Goal: Obtain resource: Obtain resource

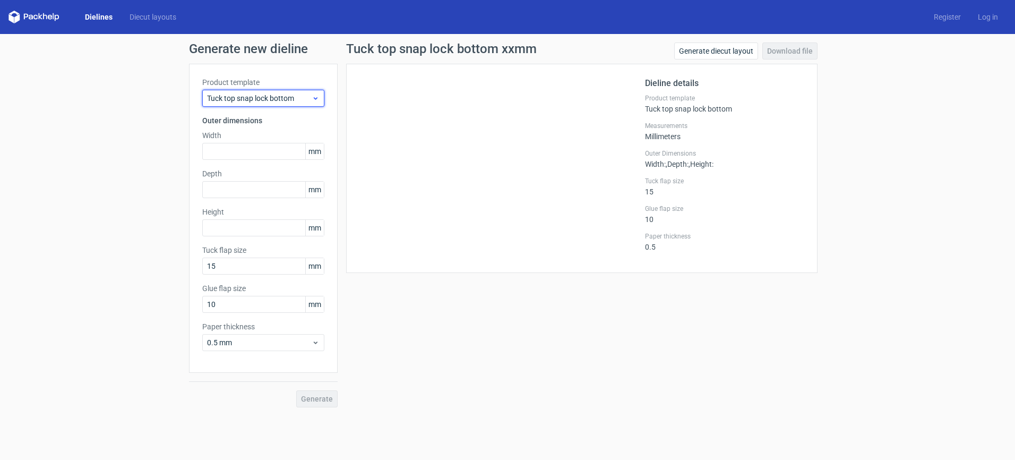
click at [275, 100] on span "Tuck top snap lock bottom" at bounding box center [259, 98] width 105 height 11
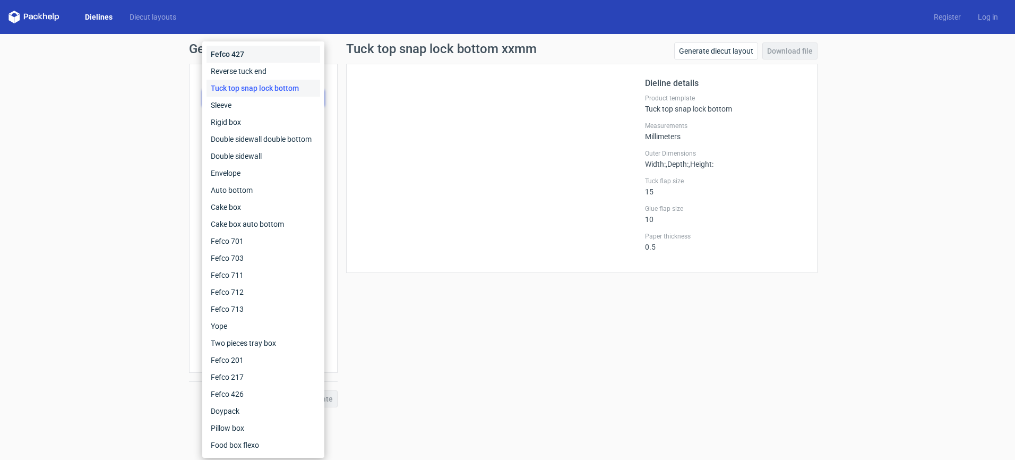
click at [255, 55] on div "Fefco 427" at bounding box center [263, 54] width 114 height 17
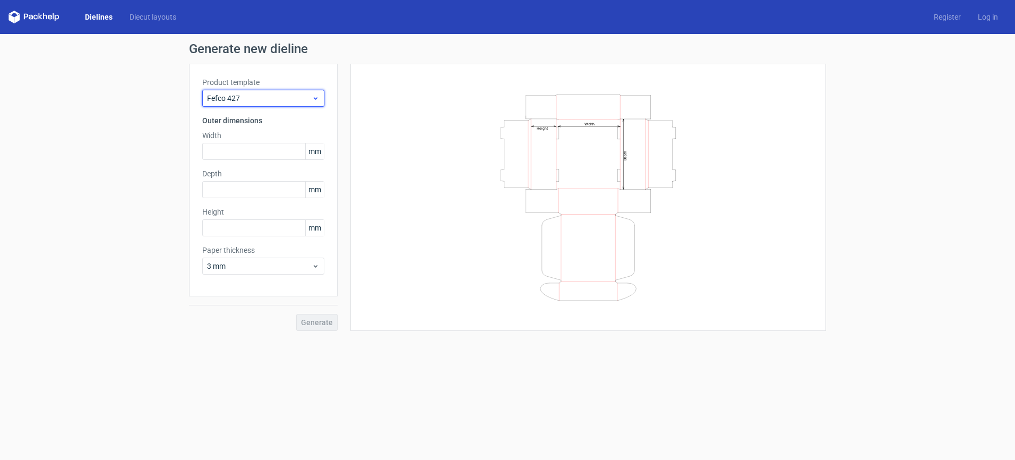
click at [266, 96] on span "Fefco 427" at bounding box center [259, 98] width 105 height 11
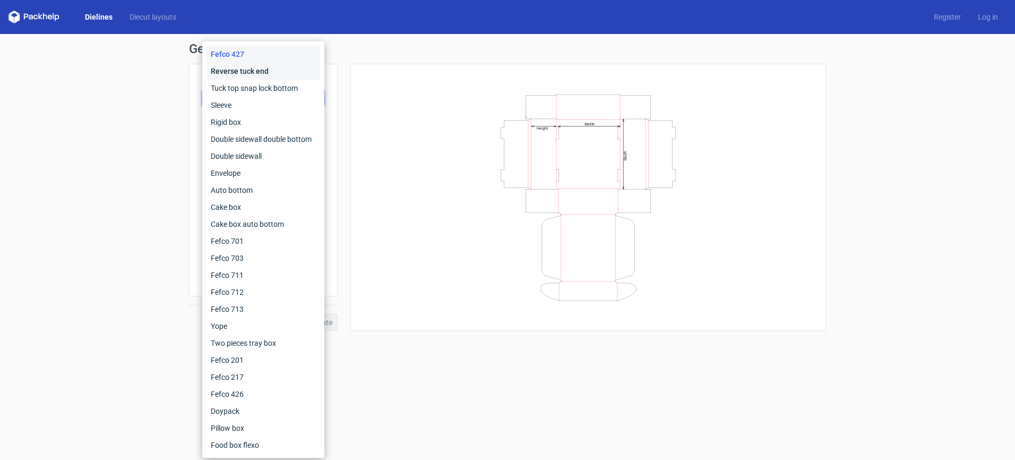
click at [260, 70] on div "Reverse tuck end" at bounding box center [263, 71] width 114 height 17
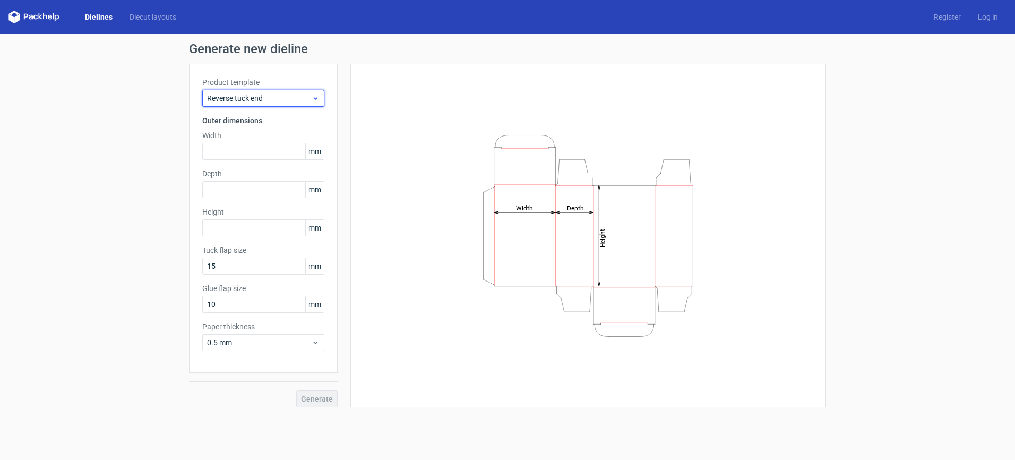
click at [253, 99] on span "Reverse tuck end" at bounding box center [259, 98] width 105 height 11
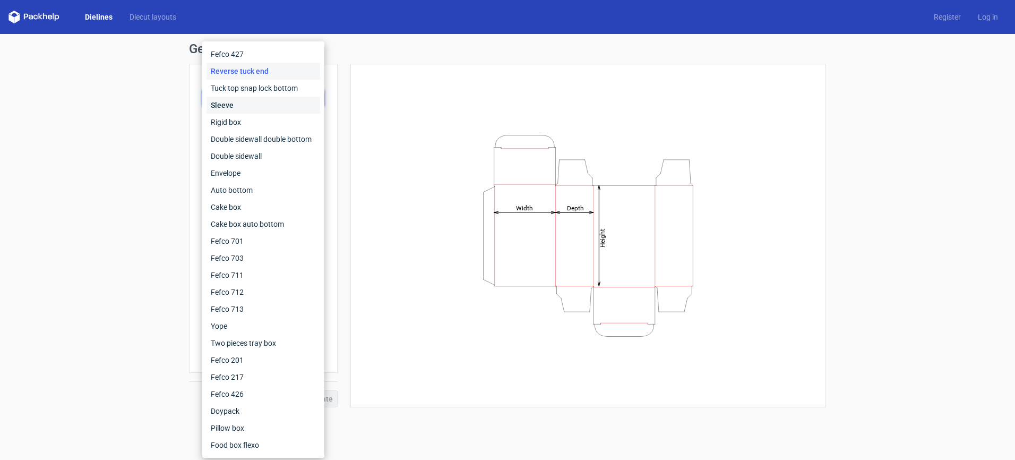
click at [252, 107] on div "Sleeve" at bounding box center [263, 105] width 114 height 17
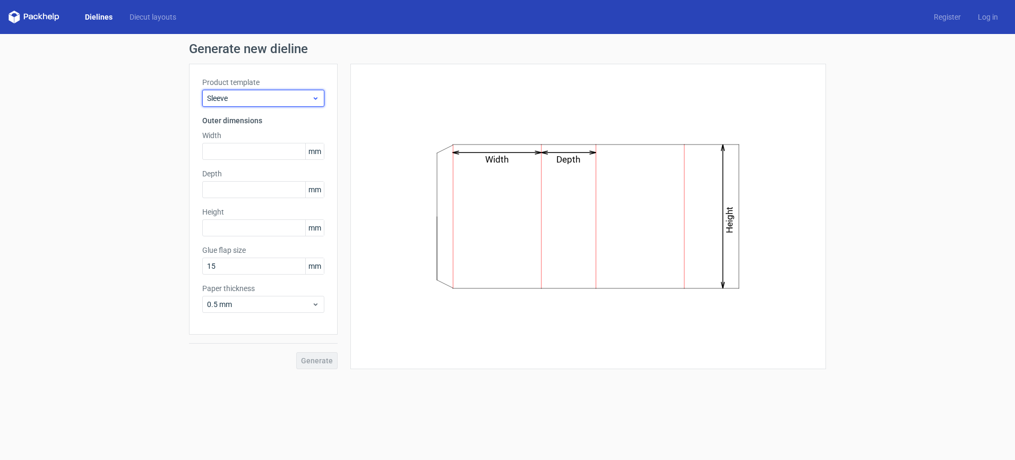
click at [253, 102] on span "Sleeve" at bounding box center [259, 98] width 105 height 11
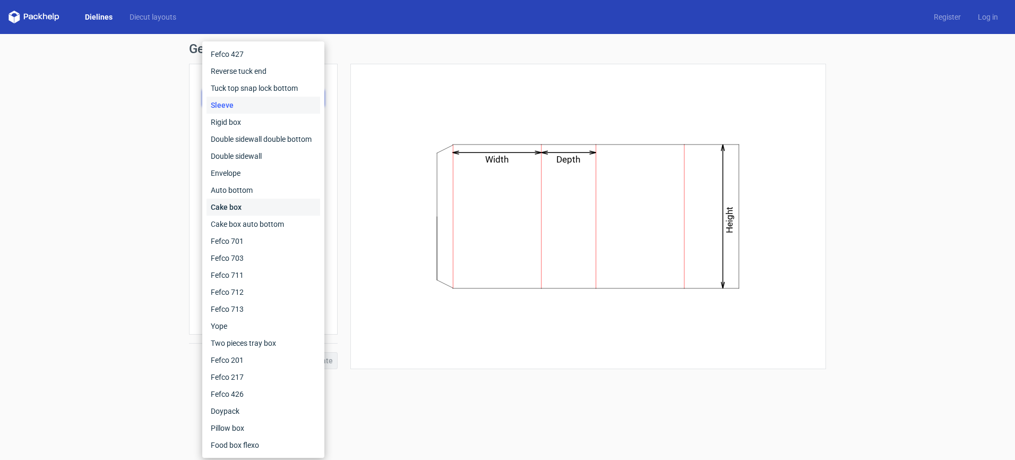
click at [244, 206] on div "Cake box" at bounding box center [263, 206] width 114 height 17
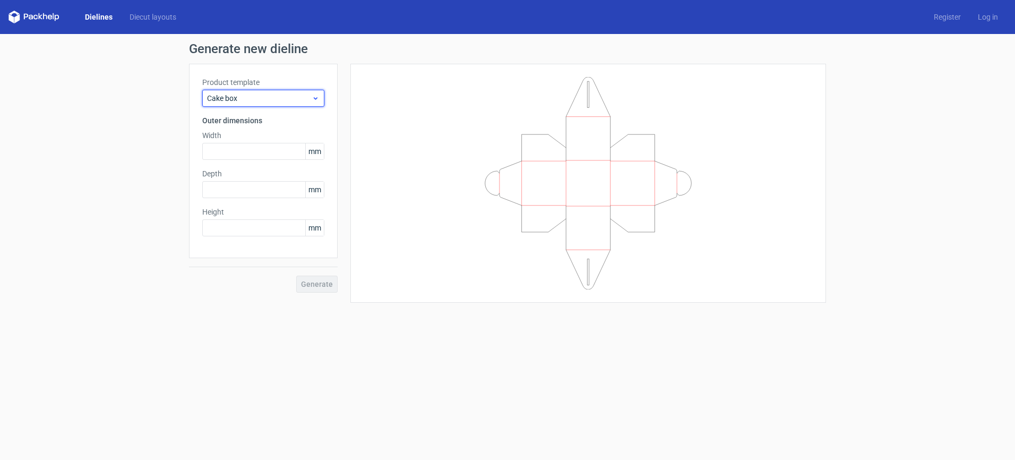
click at [265, 99] on span "Cake box" at bounding box center [259, 98] width 105 height 11
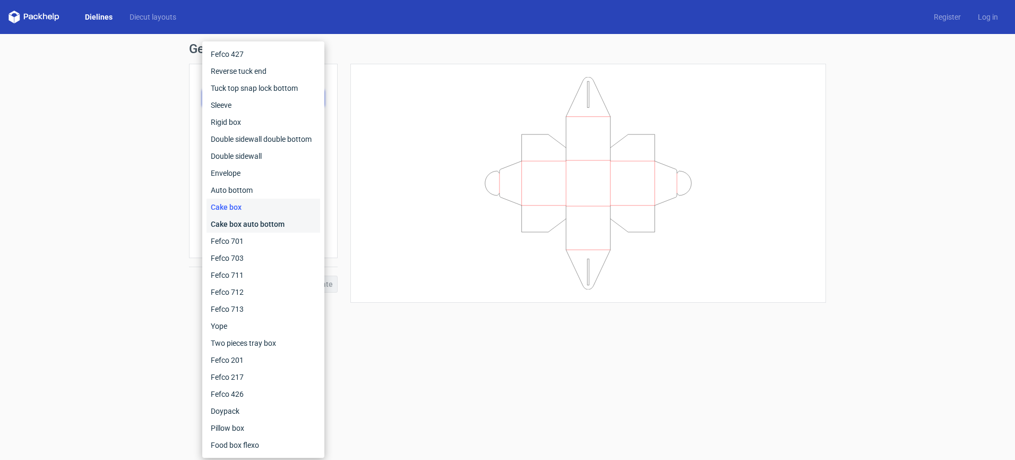
click at [244, 222] on div "Cake box auto bottom" at bounding box center [263, 223] width 114 height 17
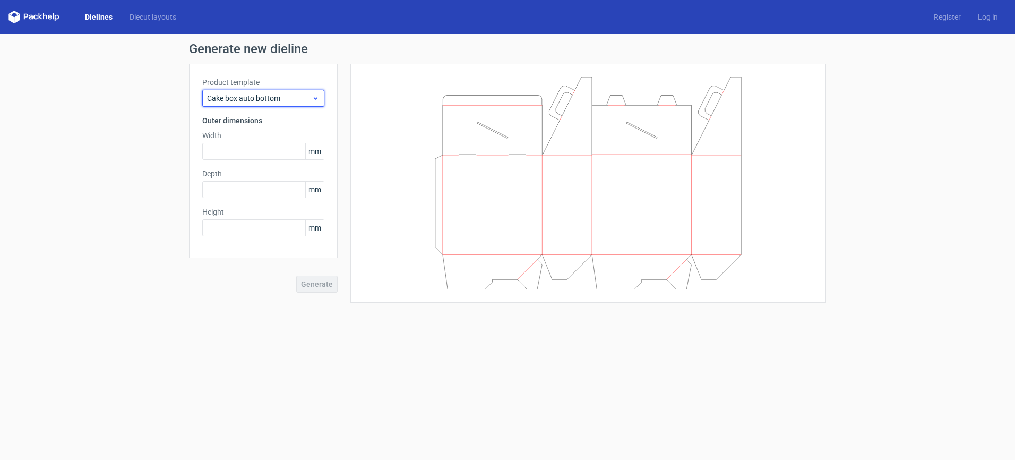
click at [262, 96] on span "Cake box auto bottom" at bounding box center [259, 98] width 105 height 11
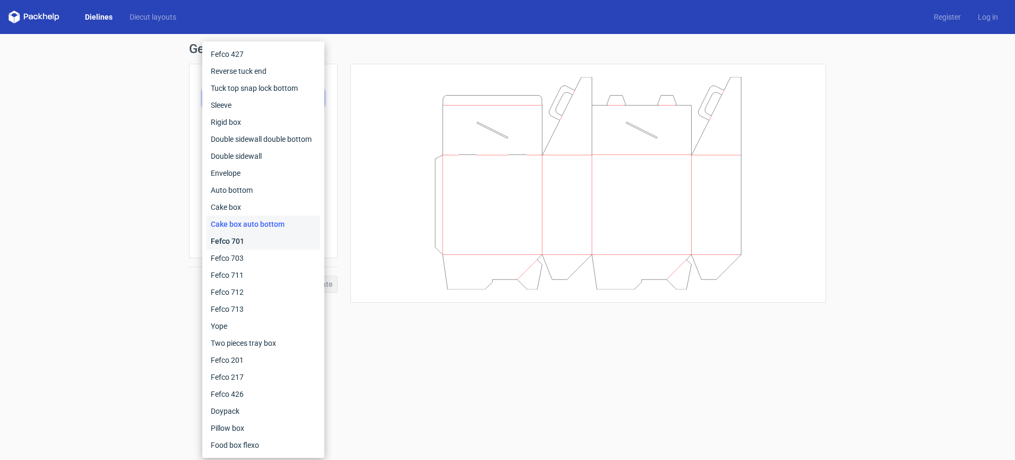
click at [244, 245] on div "Fefco 701" at bounding box center [263, 240] width 114 height 17
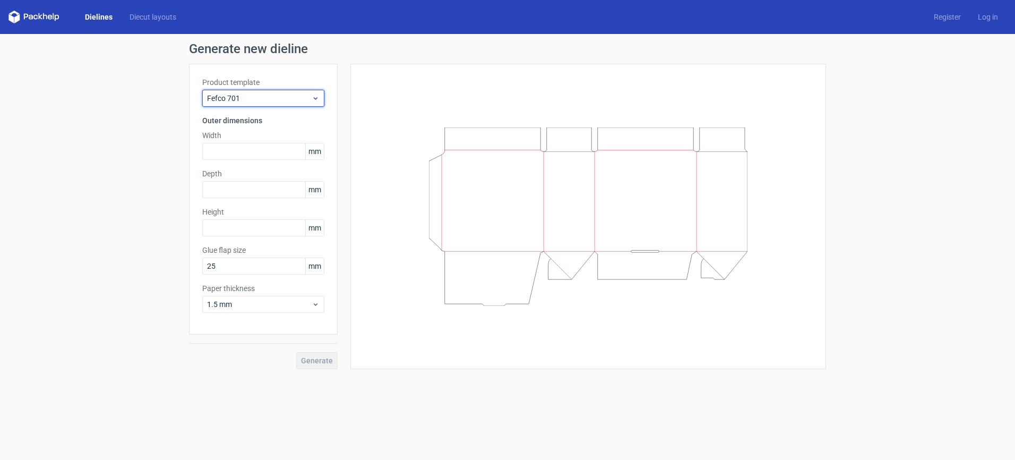
click at [255, 98] on span "Fefco 701" at bounding box center [259, 98] width 105 height 11
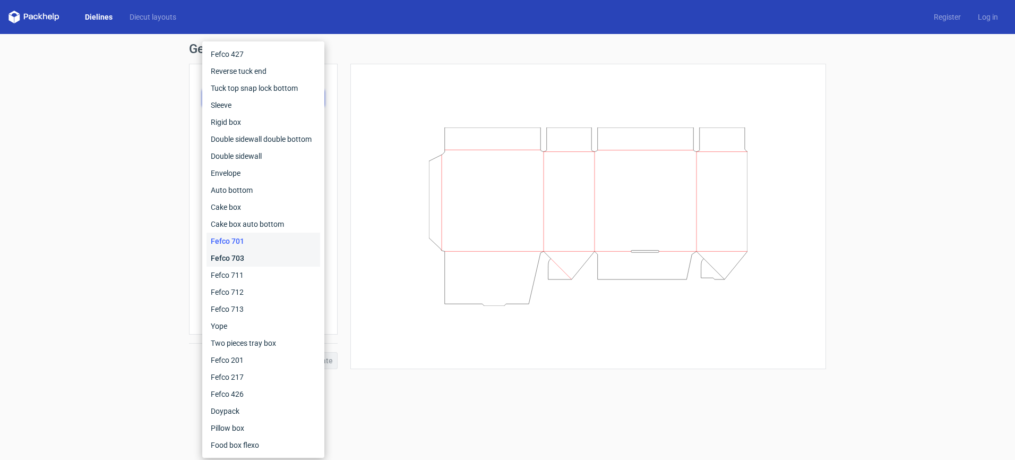
click at [256, 265] on div "Fefco 703" at bounding box center [263, 257] width 114 height 17
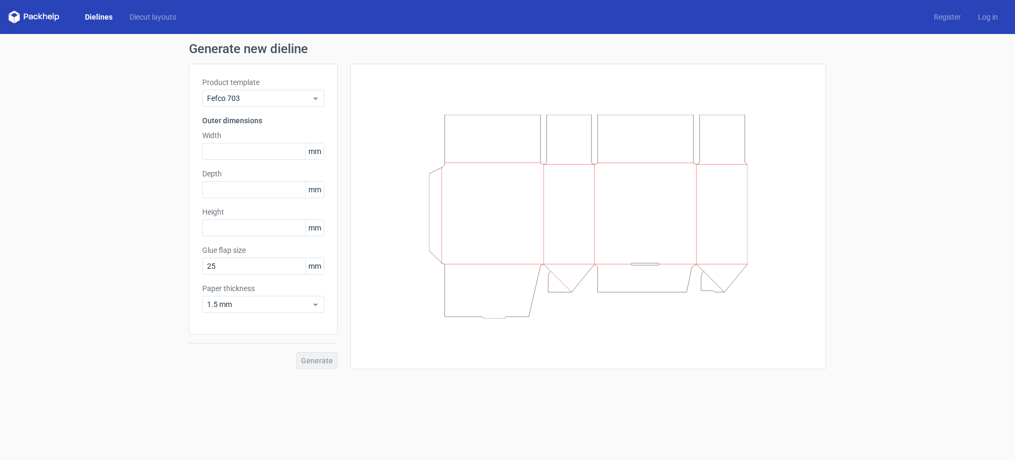
click at [263, 108] on div "Product template Fefco 703 Outer dimensions Width mm Depth mm Height mm Glue fl…" at bounding box center [263, 199] width 149 height 271
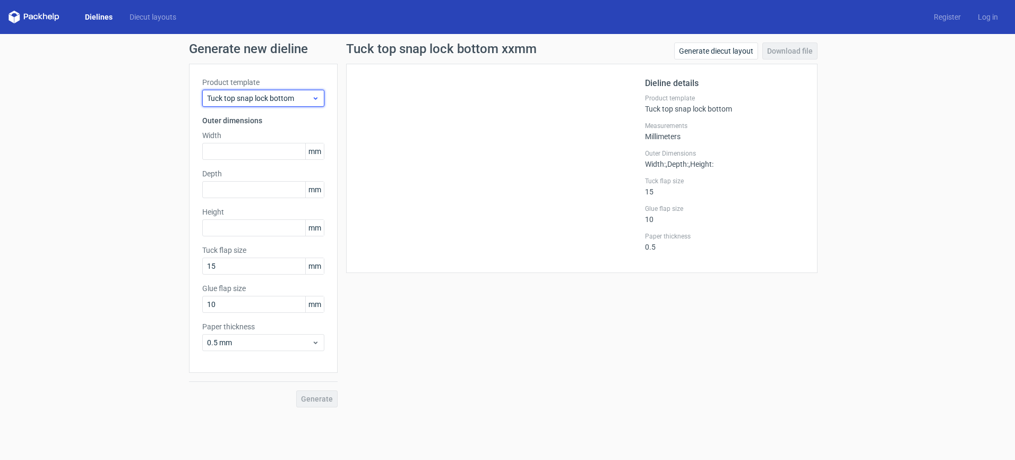
click at [280, 99] on span "Tuck top snap lock bottom" at bounding box center [259, 98] width 105 height 11
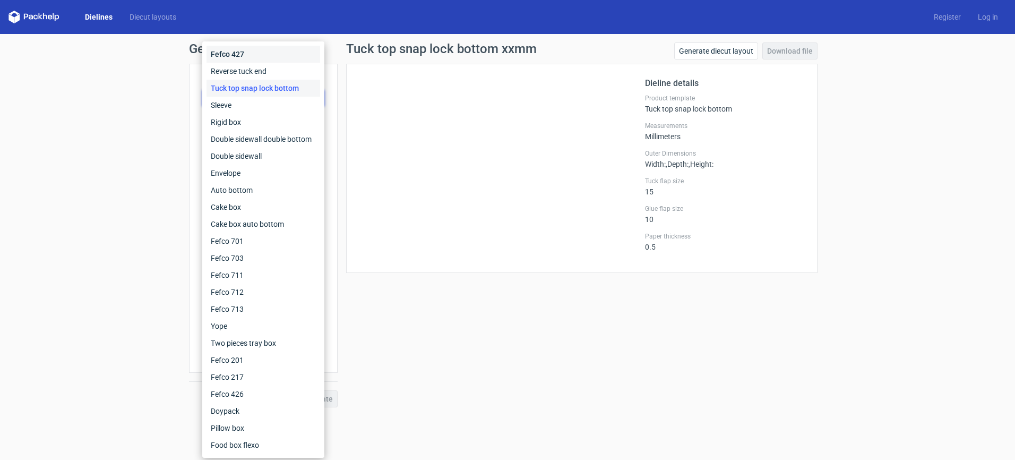
click at [277, 56] on div "Fefco 427" at bounding box center [263, 54] width 114 height 17
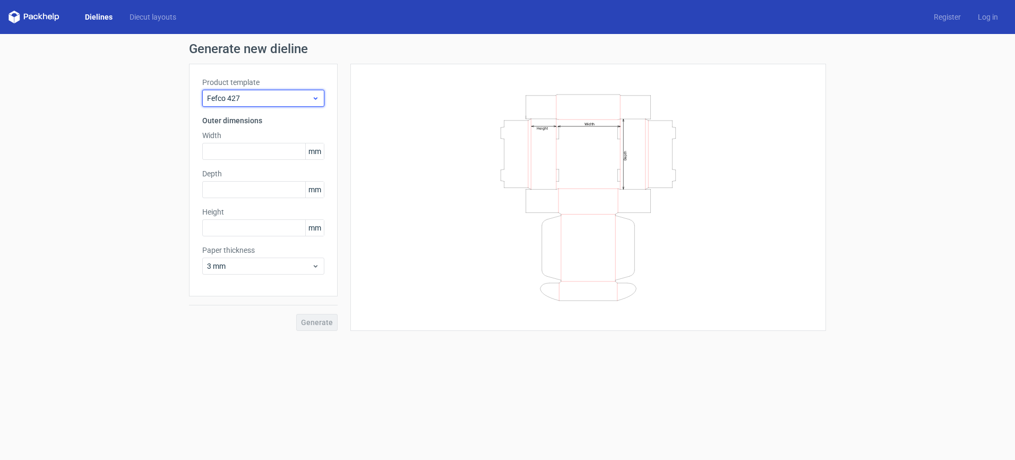
click at [274, 94] on span "Fefco 427" at bounding box center [259, 98] width 105 height 11
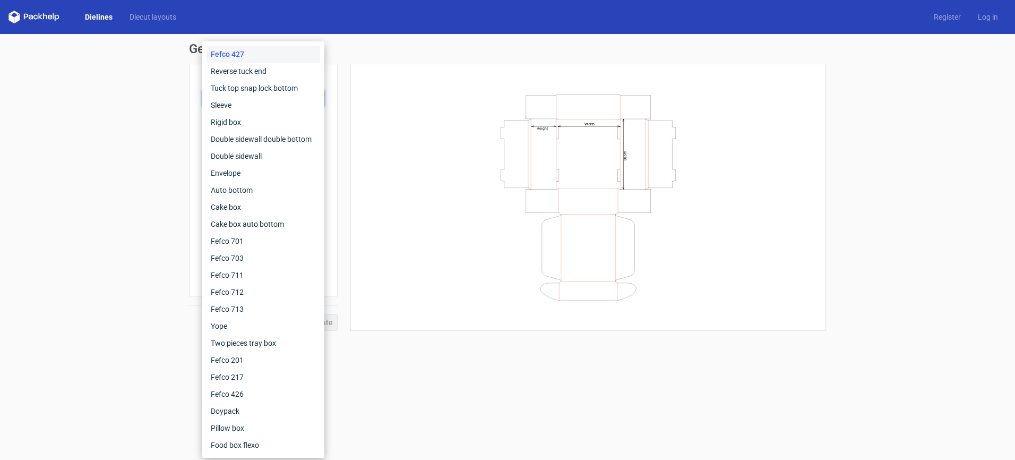
drag, startPoint x: 394, startPoint y: 118, endPoint x: 362, endPoint y: 146, distance: 42.5
click at [394, 118] on div "Width Depth Height" at bounding box center [588, 197] width 449 height 240
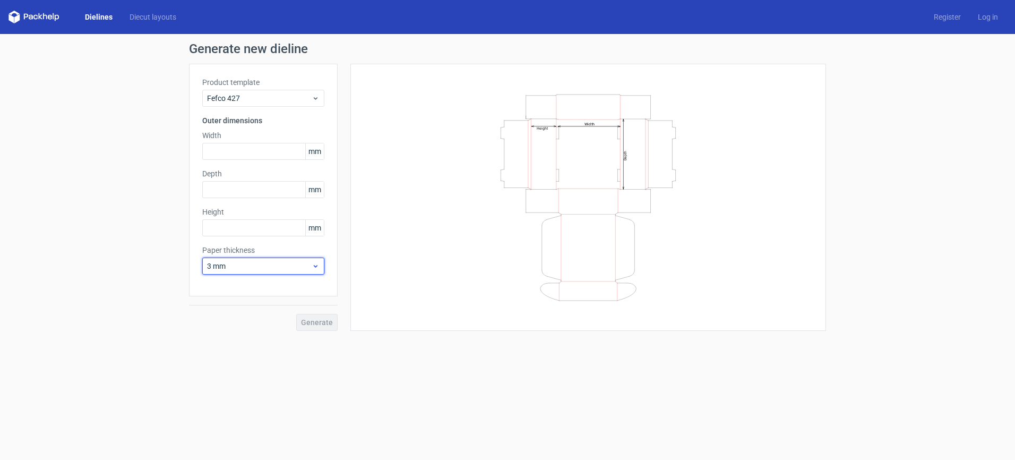
click at [273, 270] on span "3 mm" at bounding box center [259, 266] width 105 height 11
click at [260, 292] on div "0.4 mm" at bounding box center [263, 289] width 114 height 17
click at [278, 158] on input "text" at bounding box center [263, 151] width 122 height 17
type input "250"
click at [238, 193] on input "text" at bounding box center [263, 189] width 122 height 17
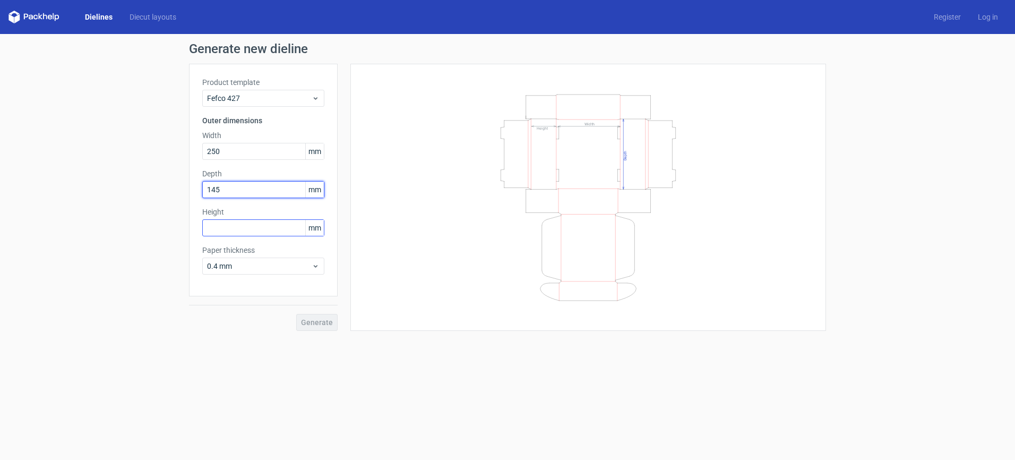
type input "145"
click at [275, 230] on input "text" at bounding box center [263, 227] width 122 height 17
